Goal: Task Accomplishment & Management: Use online tool/utility

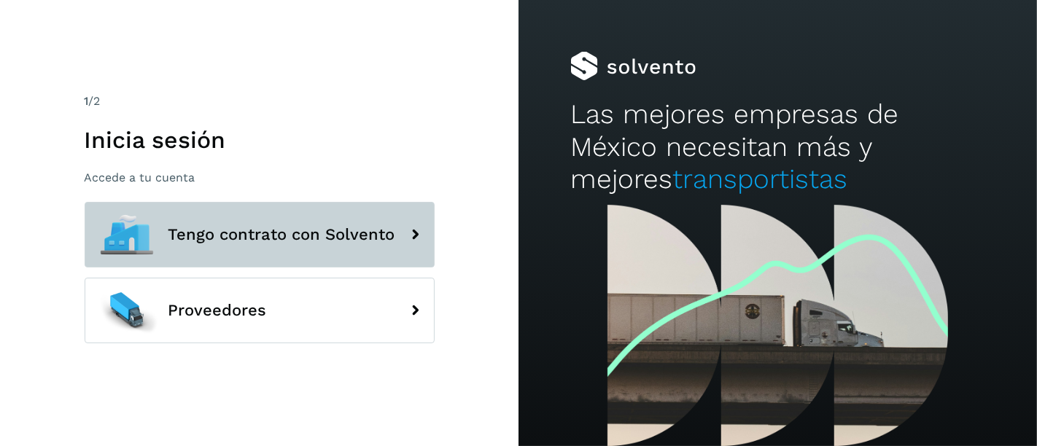
click at [254, 241] on span "Tengo contrato con Solvento" at bounding box center [281, 234] width 227 height 17
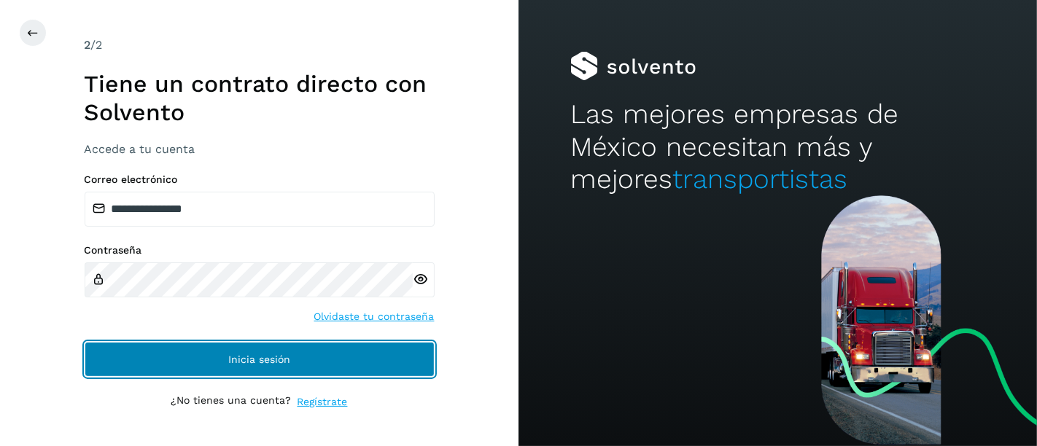
click at [247, 363] on span "Inicia sesión" at bounding box center [259, 359] width 62 height 10
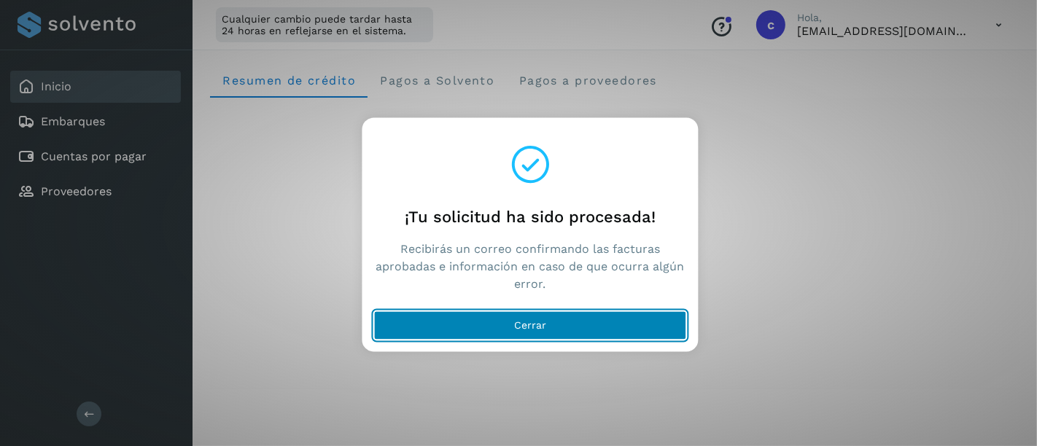
click at [486, 332] on button "Cerrar" at bounding box center [530, 325] width 313 height 29
